Goal: Task Accomplishment & Management: Use online tool/utility

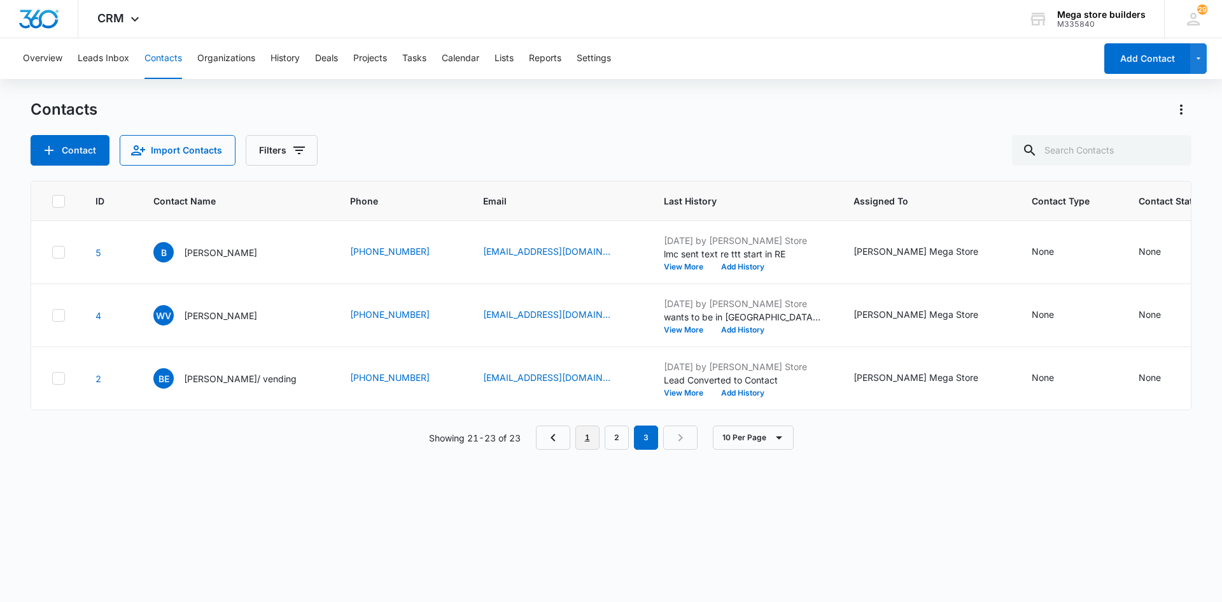
click at [592, 448] on link "1" at bounding box center [587, 437] width 24 height 24
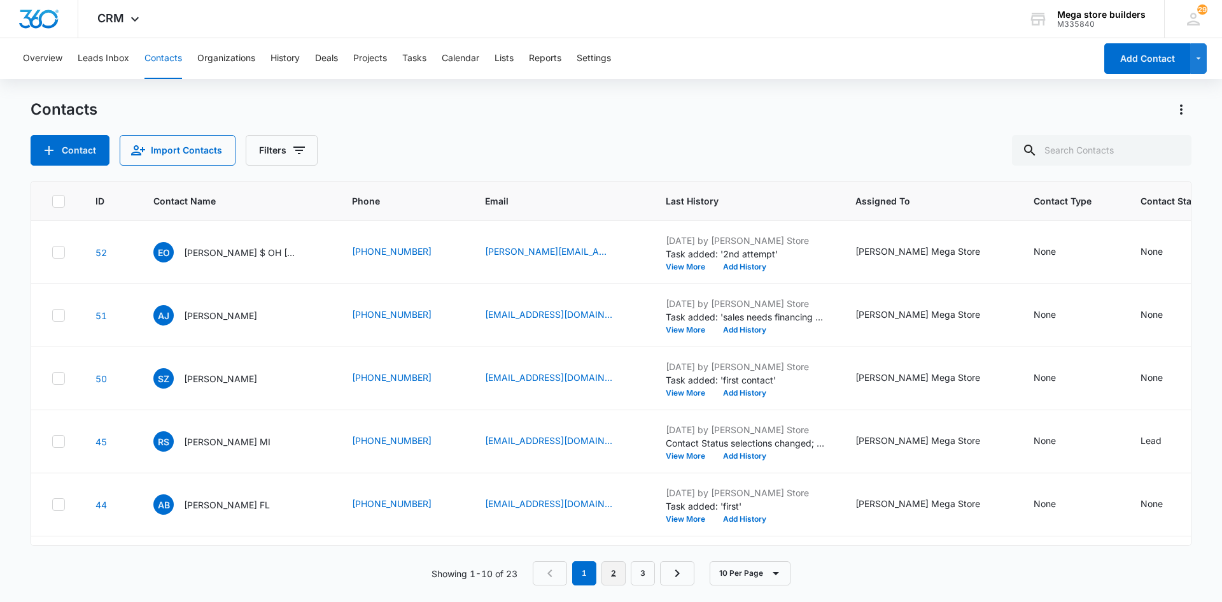
drag, startPoint x: 607, startPoint y: 572, endPoint x: 576, endPoint y: 561, distance: 33.0
click at [606, 572] on link "2" at bounding box center [614, 573] width 24 height 24
click at [728, 458] on button "Add History" at bounding box center [744, 456] width 61 height 8
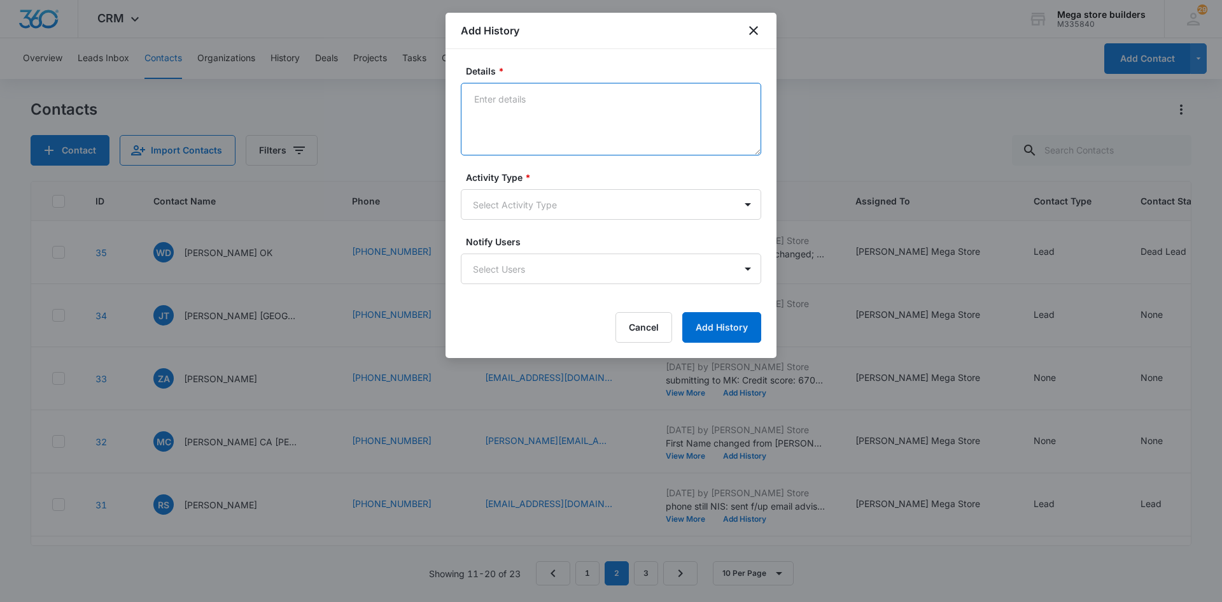
click at [498, 108] on textarea "Details *" at bounding box center [611, 119] width 300 height 73
paste textarea "Full Name: Sravani Killamsetti email address: talk2sravani@gmail.com"
type textarea "Full Name: Sravani Killamsetti email address: talk2sravani@gmail.com"
click at [609, 204] on body "CRM Apps Reputation Forms CRM Email Social Content Ads Intelligence Files Brand…" at bounding box center [611, 301] width 1222 height 602
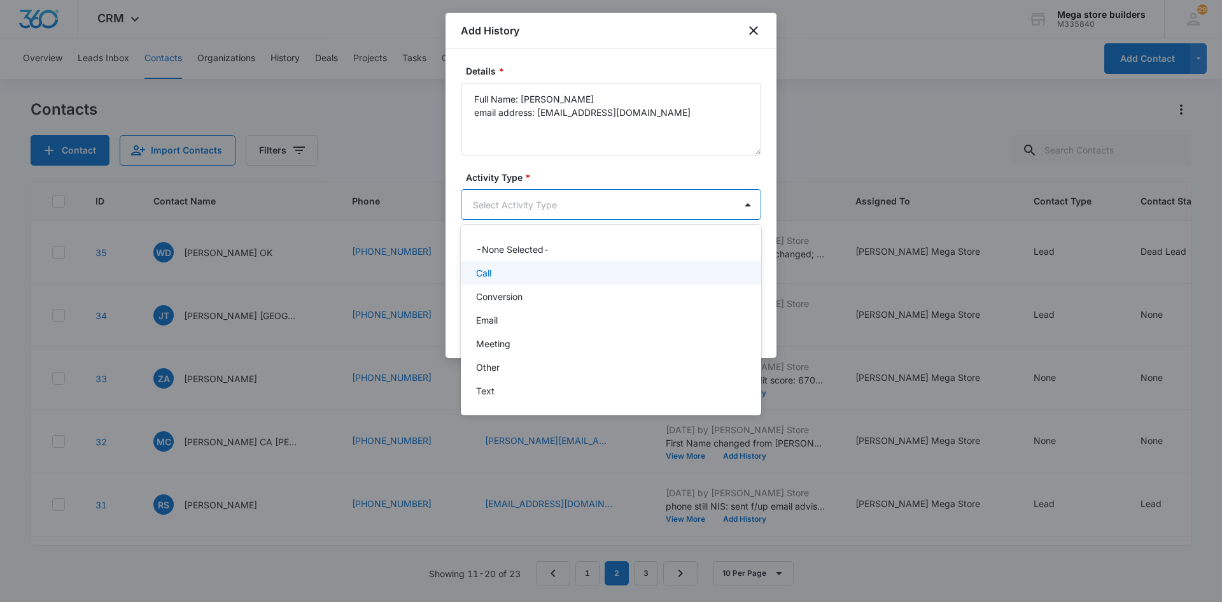
click at [502, 271] on div "Call" at bounding box center [609, 272] width 267 height 13
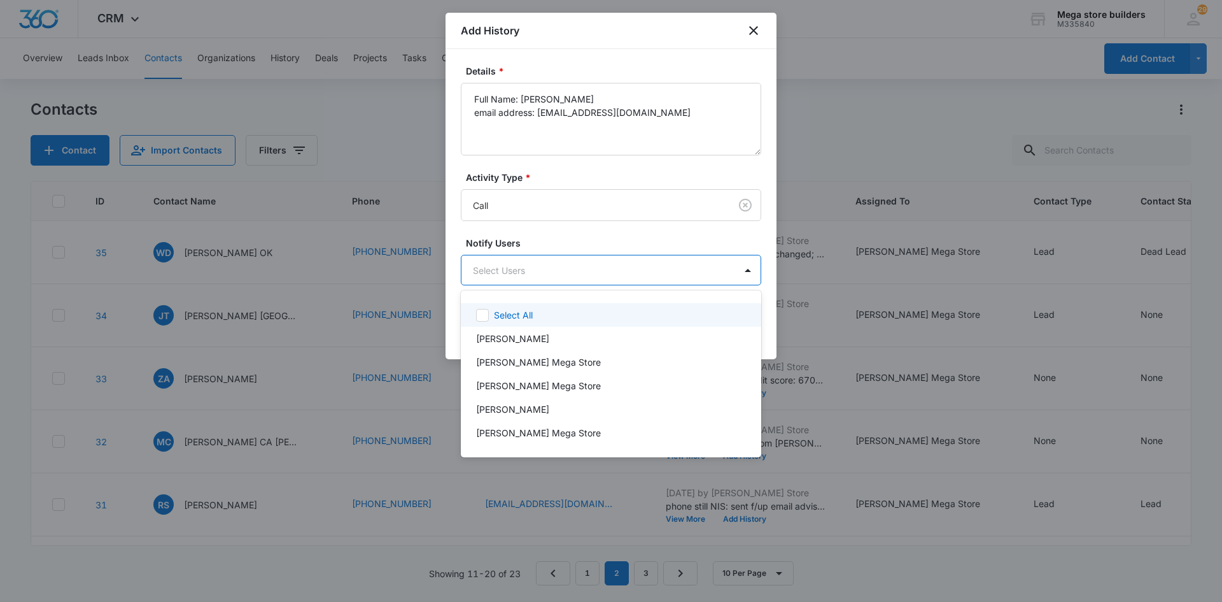
click at [570, 269] on body "CRM Apps Reputation Forms CRM Email Social Content Ads Intelligence Files Brand…" at bounding box center [611, 301] width 1222 height 602
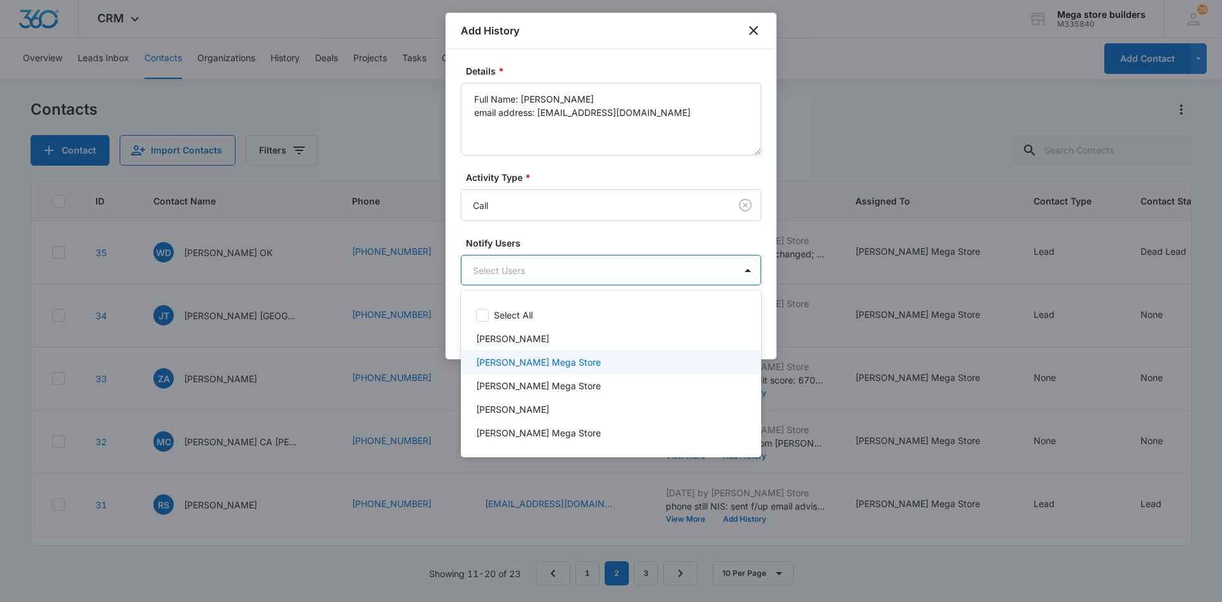
click at [523, 364] on p "[PERSON_NAME] Mega Store" at bounding box center [538, 361] width 125 height 13
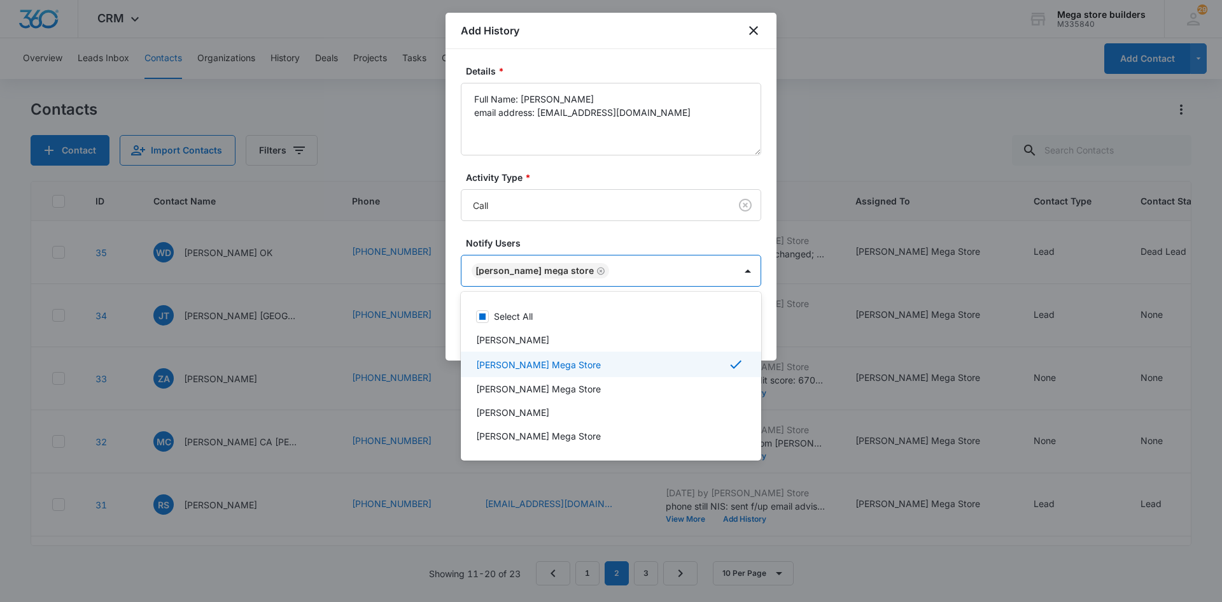
click at [820, 413] on div at bounding box center [611, 301] width 1222 height 602
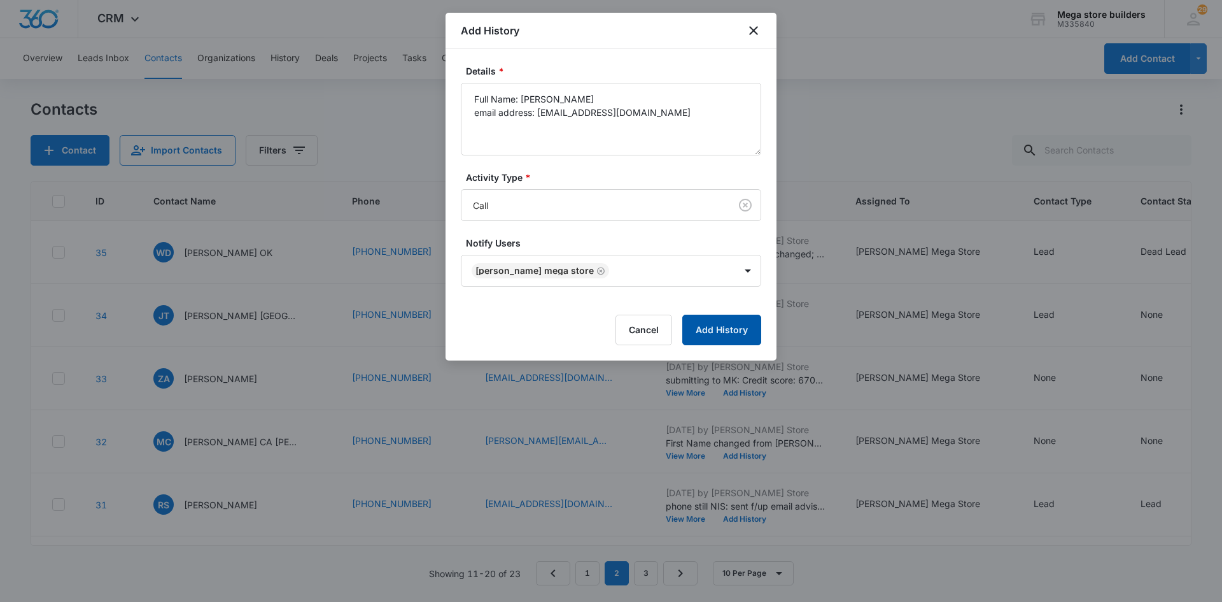
click at [724, 341] on button "Add History" at bounding box center [721, 329] width 79 height 31
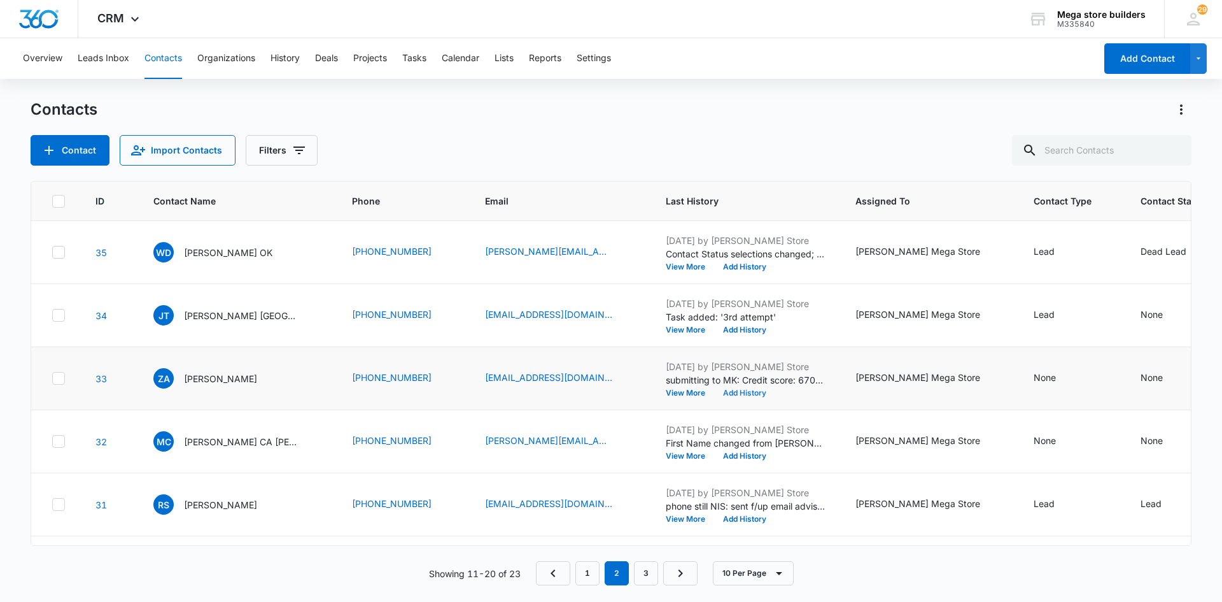
click at [726, 394] on button "Add History" at bounding box center [744, 393] width 61 height 8
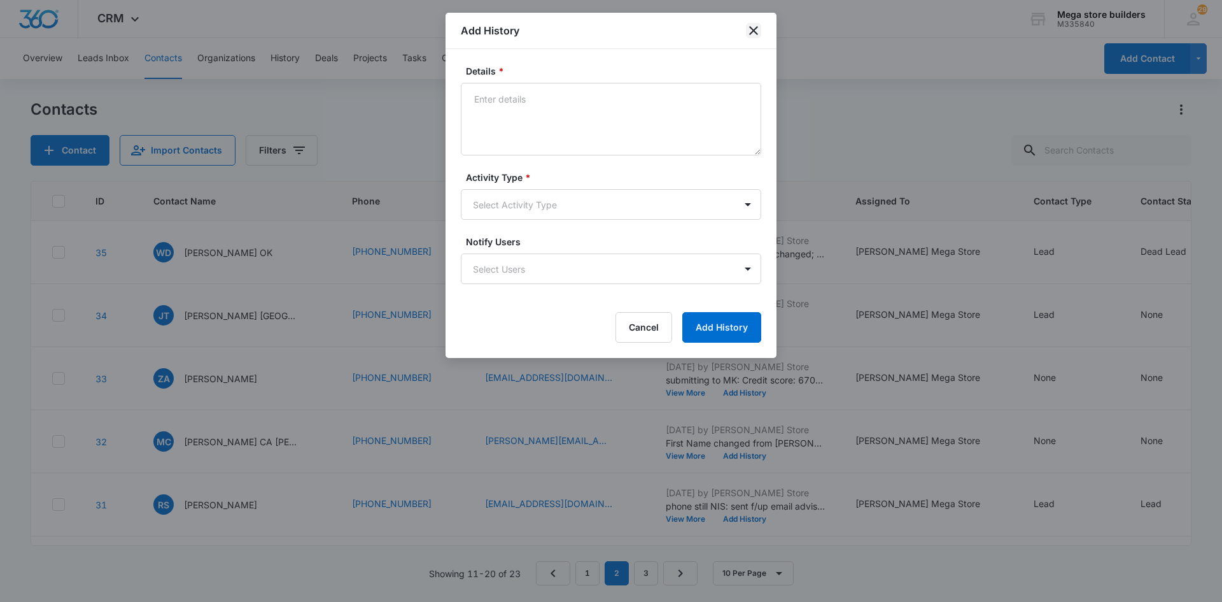
click at [752, 25] on icon "close" at bounding box center [753, 30] width 15 height 15
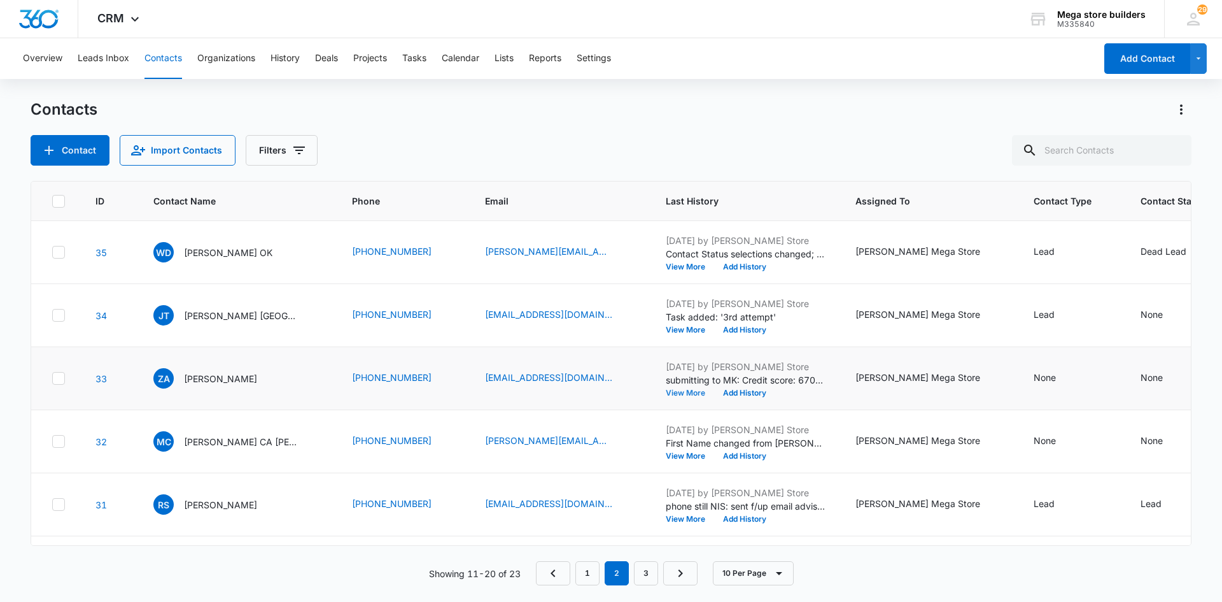
click at [666, 394] on button "View More" at bounding box center [690, 393] width 48 height 8
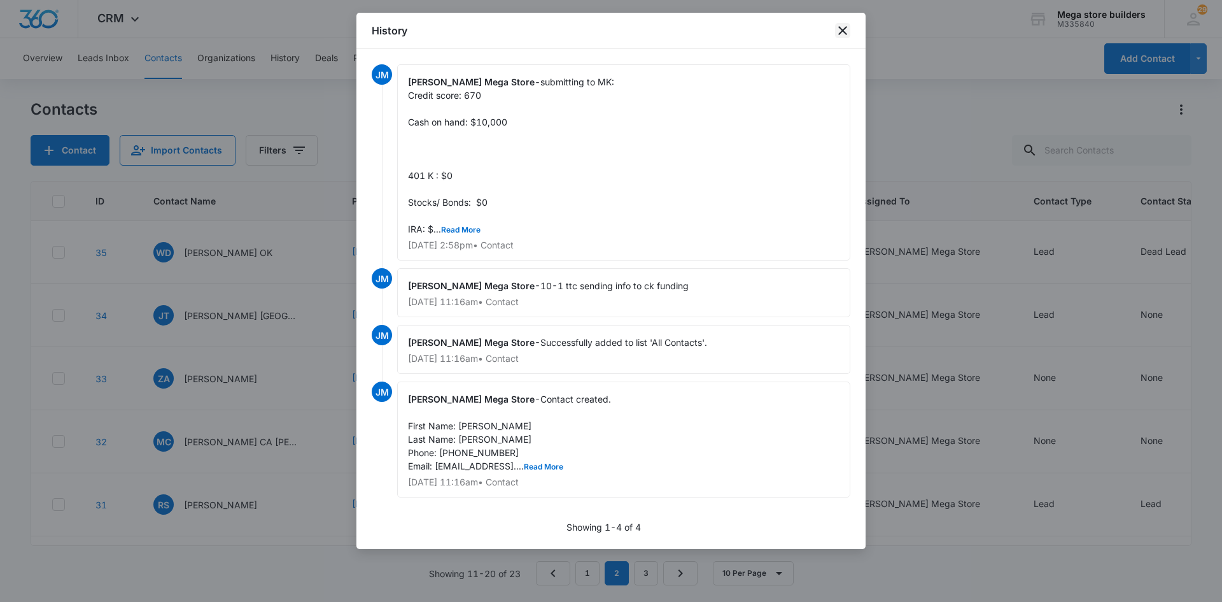
click at [843, 28] on icon "close" at bounding box center [842, 30] width 15 height 15
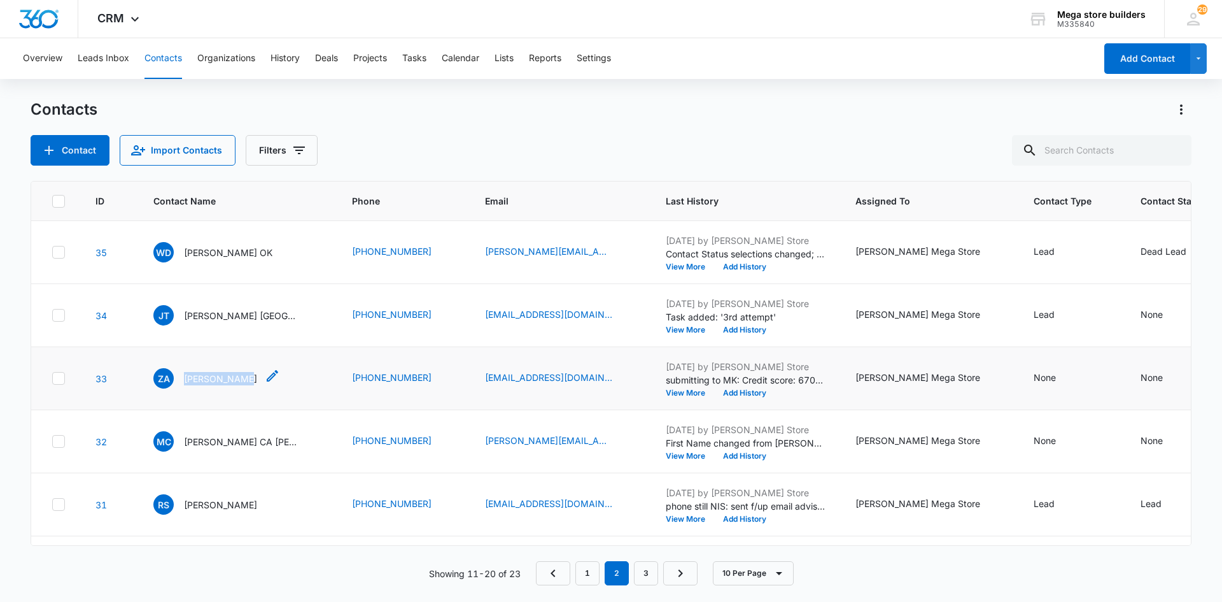
drag, startPoint x: 236, startPoint y: 379, endPoint x: 184, endPoint y: 372, distance: 52.6
click at [184, 372] on p "Ziad Al Fandi" at bounding box center [220, 378] width 73 height 13
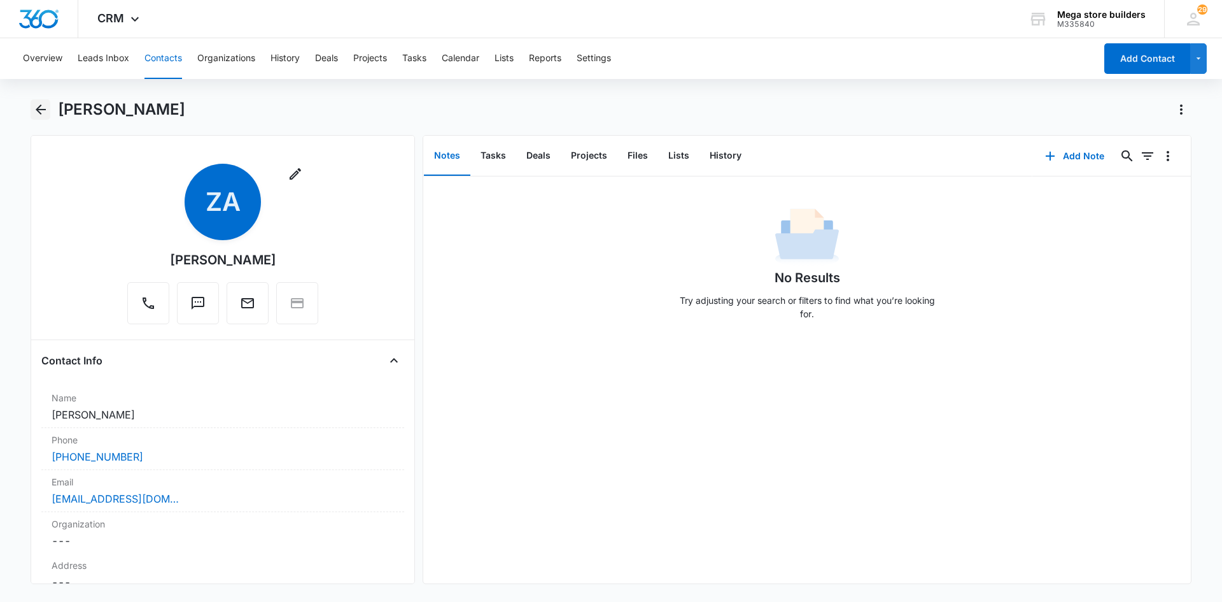
click at [40, 113] on icon "Back" at bounding box center [41, 109] width 10 height 10
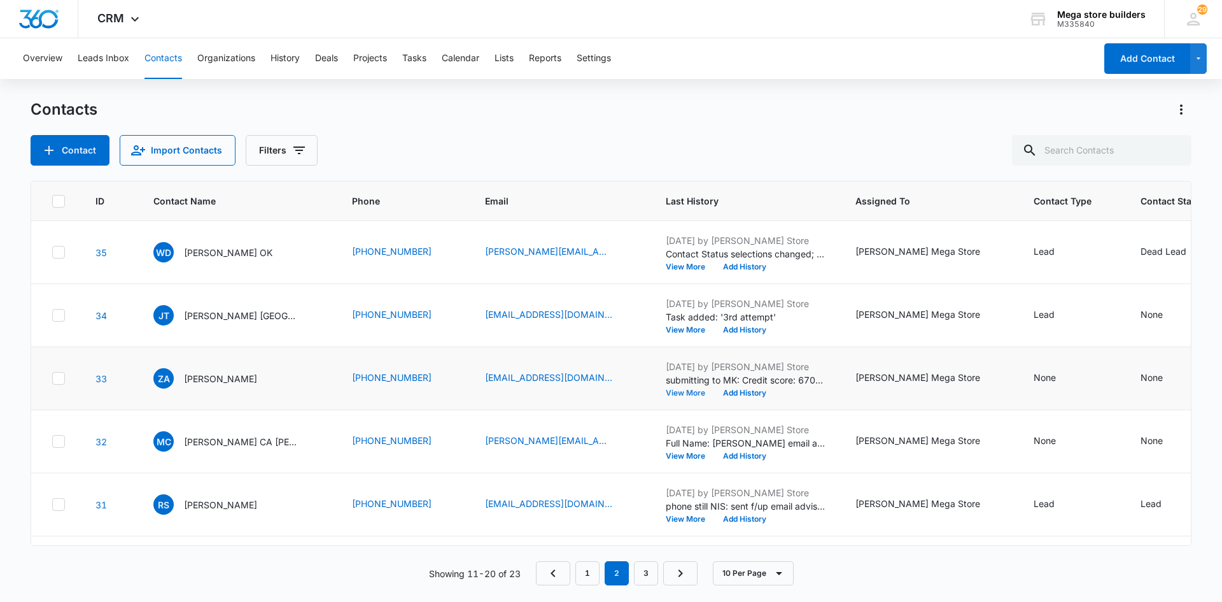
click at [666, 393] on button "View More" at bounding box center [690, 393] width 48 height 8
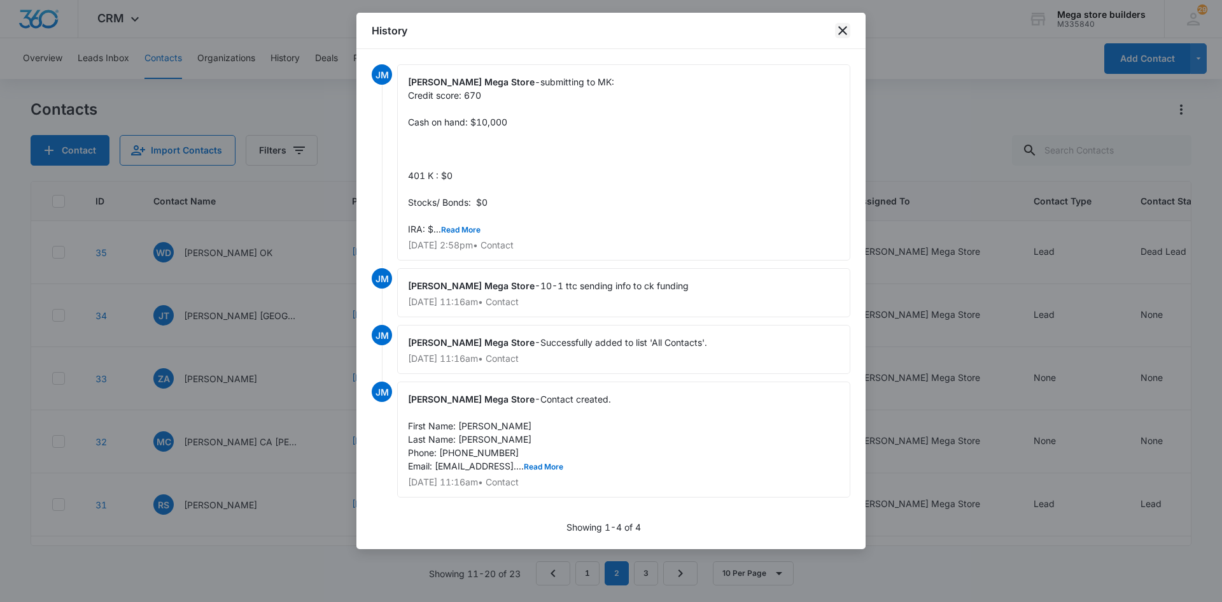
click at [843, 34] on icon "close" at bounding box center [842, 30] width 15 height 15
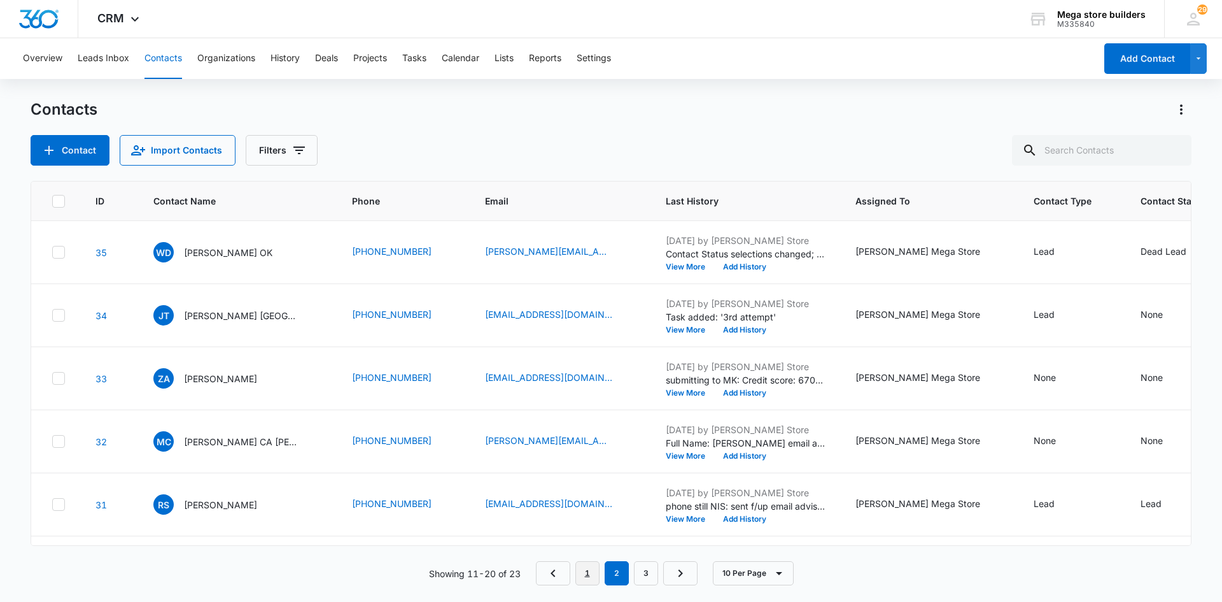
click at [578, 570] on link "1" at bounding box center [587, 573] width 24 height 24
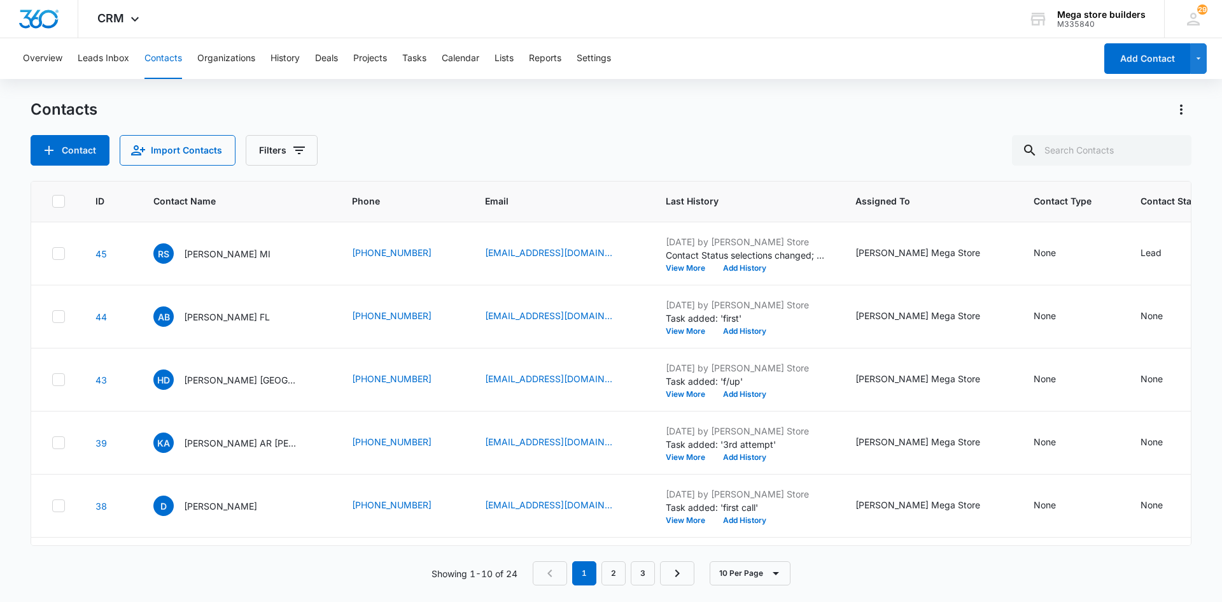
scroll to position [255, 0]
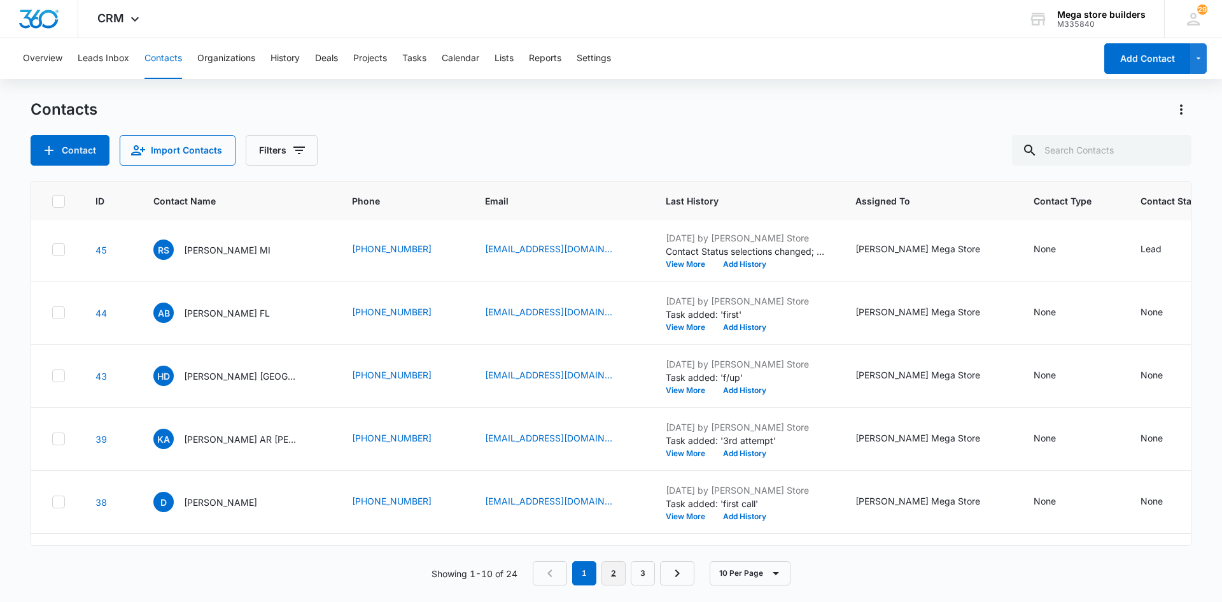
click at [616, 577] on link "2" at bounding box center [614, 573] width 24 height 24
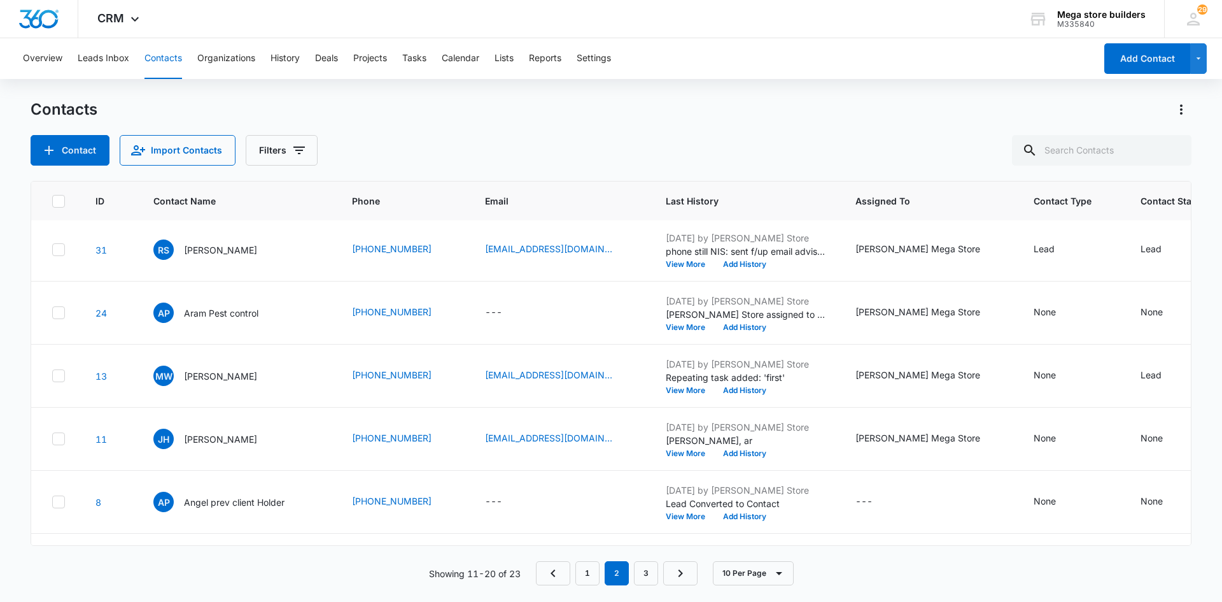
scroll to position [0, 0]
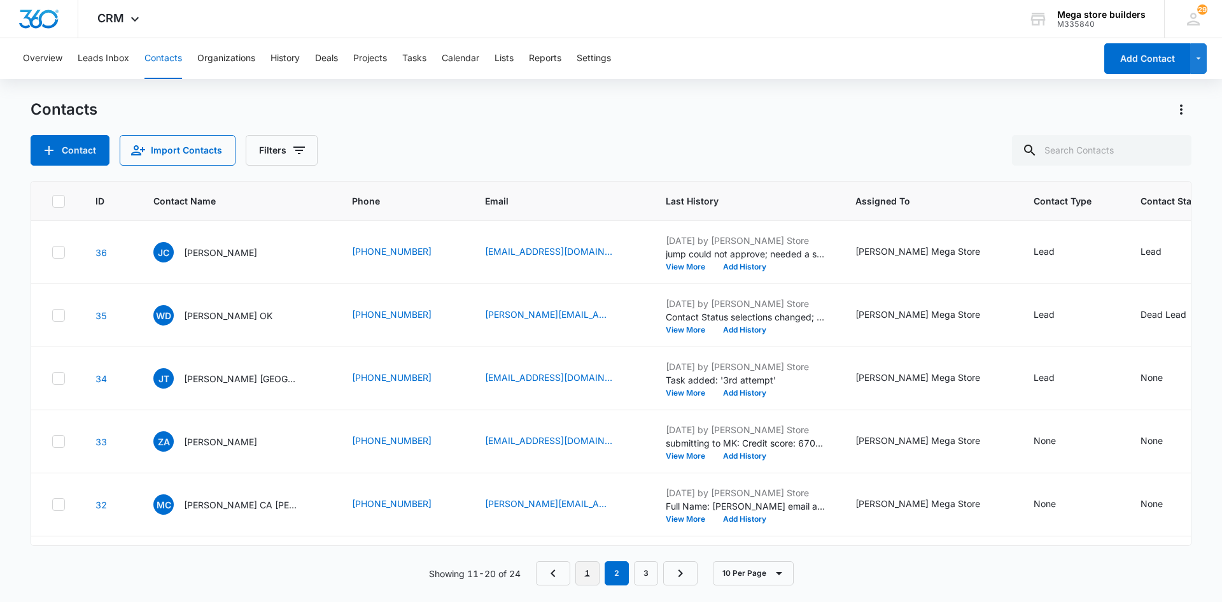
click at [588, 575] on link "1" at bounding box center [587, 573] width 24 height 24
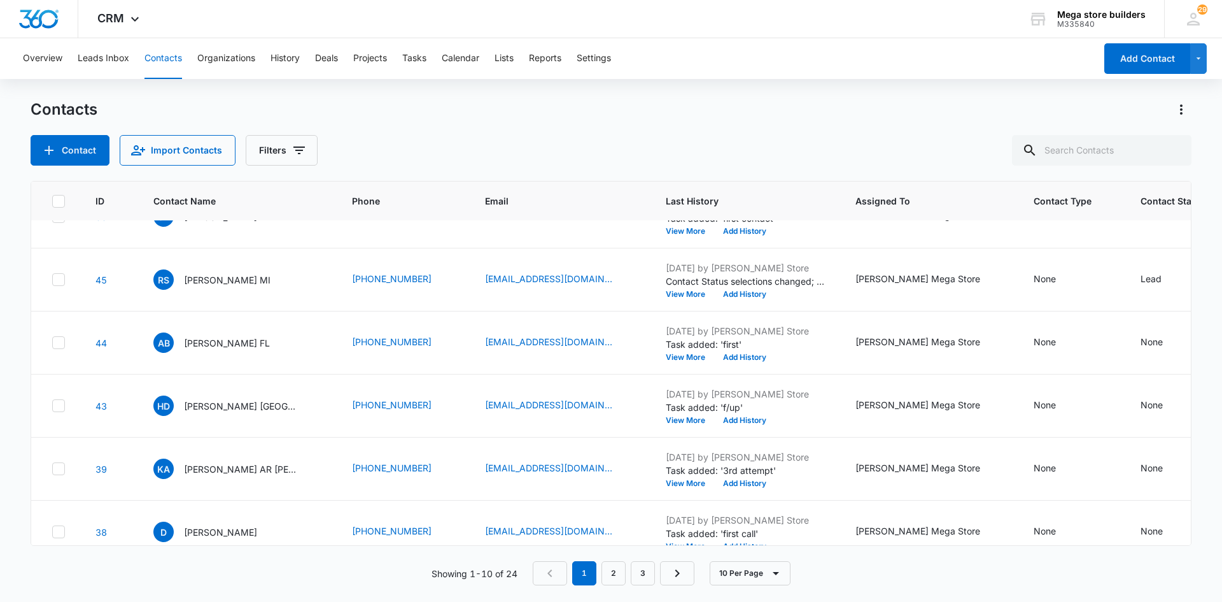
scroll to position [255, 0]
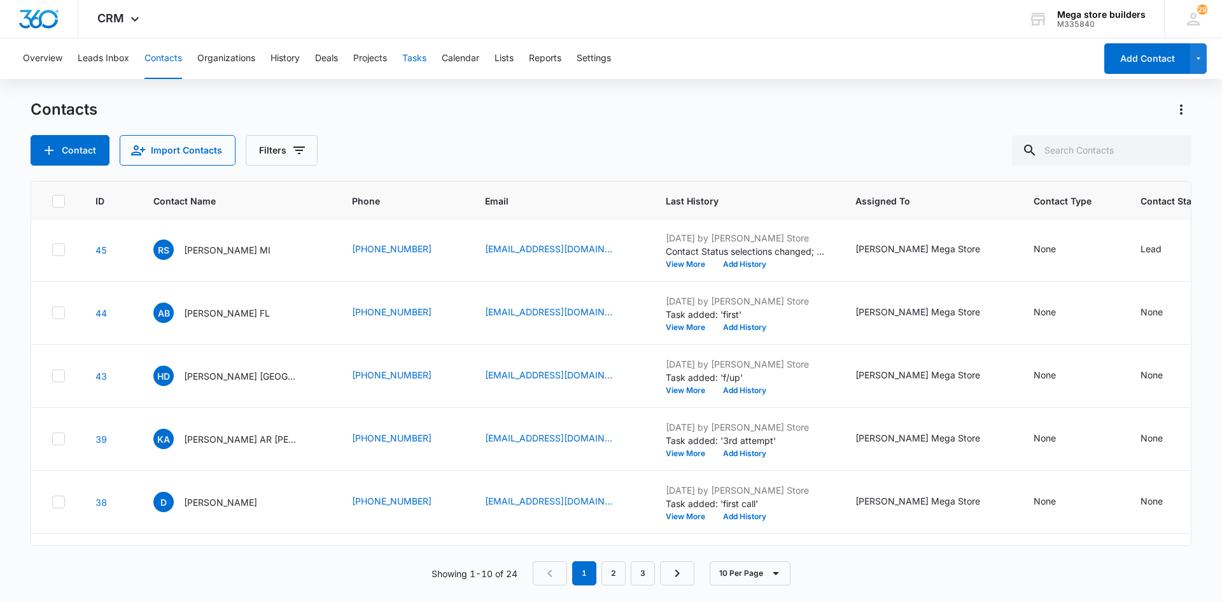
click at [425, 58] on button "Tasks" at bounding box center [414, 58] width 24 height 41
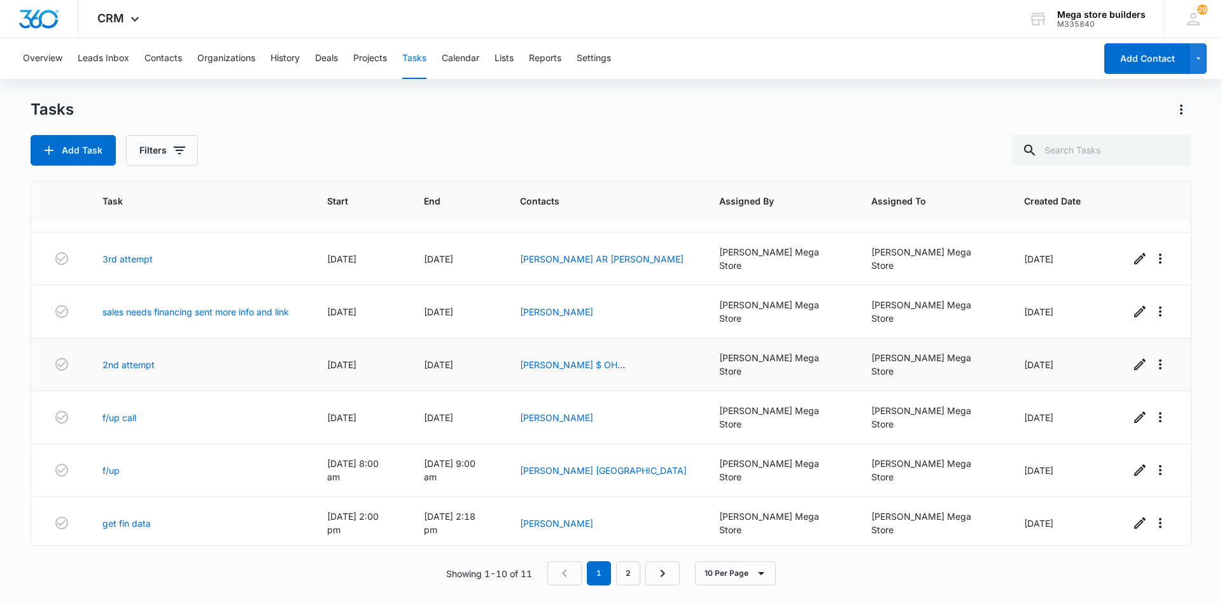
scroll to position [64, 0]
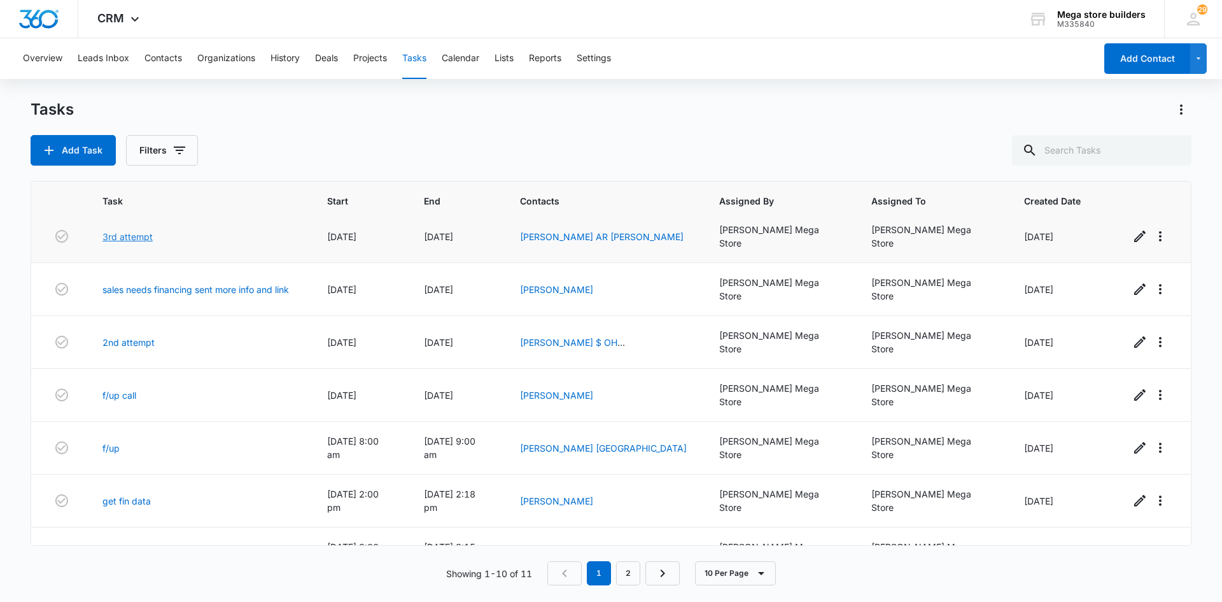
click at [137, 230] on link "3rd attempt" at bounding box center [127, 236] width 50 height 13
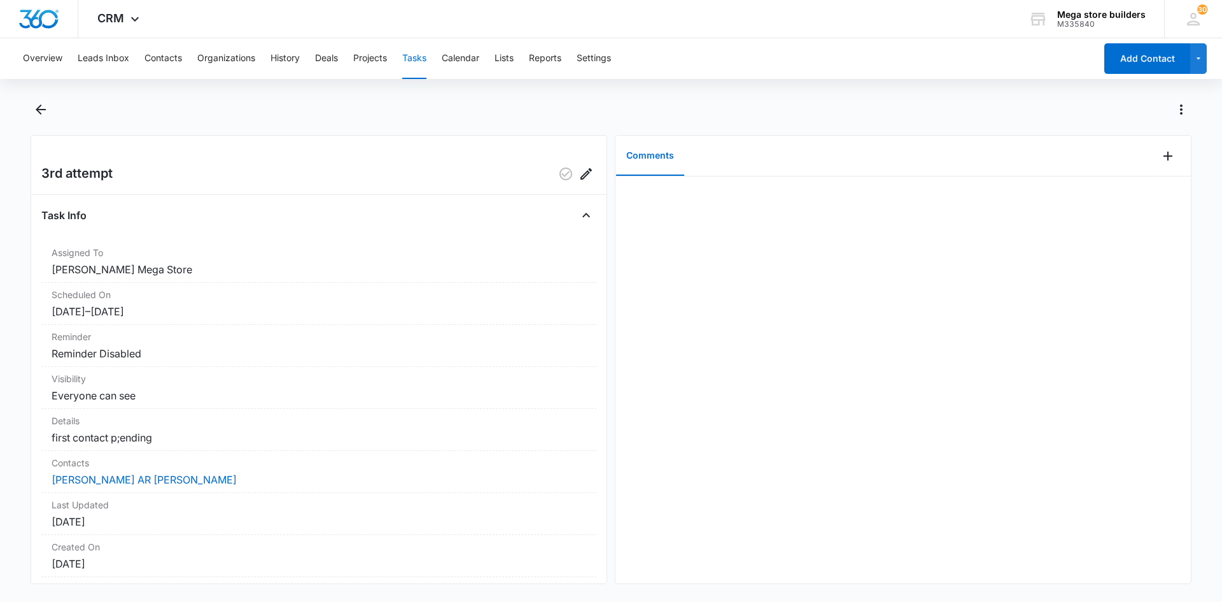
click at [413, 54] on button "Tasks" at bounding box center [414, 58] width 24 height 41
